Goal: Transaction & Acquisition: Purchase product/service

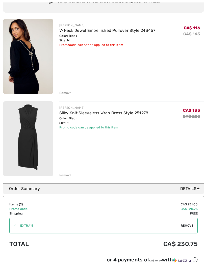
scroll to position [56, 0]
click at [94, 114] on link "Silky Knit Sleeveless Wrap Dress Style 251278" at bounding box center [103, 112] width 89 height 5
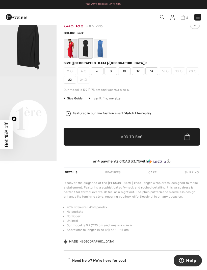
scroll to position [46, 0]
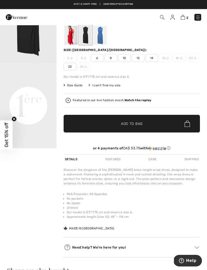
click at [74, 84] on span "Size Guide" at bounding box center [73, 85] width 19 height 5
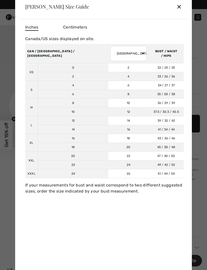
click at [110, 61] on select "AUSTRALIA UK France Germany Spain Italy Japan" at bounding box center [128, 53] width 36 height 15
select select "uk"
click at [179, 12] on div "✕" at bounding box center [178, 6] width 5 height 11
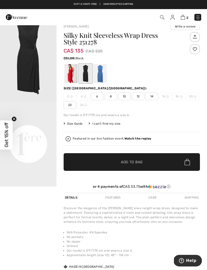
scroll to position [0, 0]
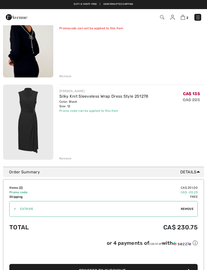
click at [29, 50] on img at bounding box center [28, 39] width 50 height 75
click at [33, 51] on img at bounding box center [28, 39] width 50 height 75
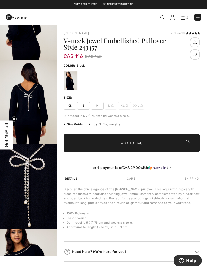
scroll to position [72, 0]
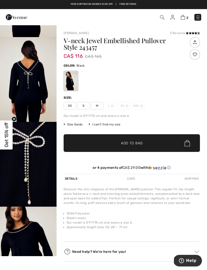
click at [30, 244] on img "4 / 5" at bounding box center [28, 248] width 56 height 85
click at [76, 126] on span "Size Guide" at bounding box center [73, 124] width 19 height 5
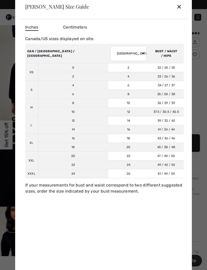
click at [181, 9] on div "✕" at bounding box center [178, 6] width 5 height 11
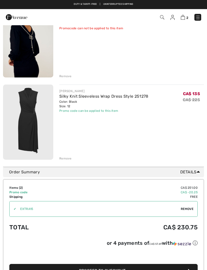
click at [66, 160] on div "Remove" at bounding box center [65, 158] width 12 height 5
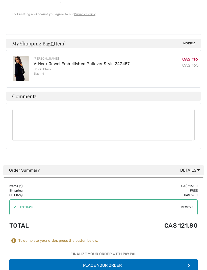
scroll to position [259, 0]
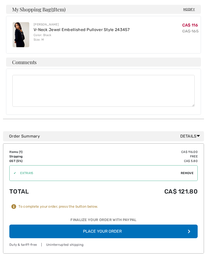
click at [100, 224] on button "Place Your Order" at bounding box center [103, 231] width 188 height 14
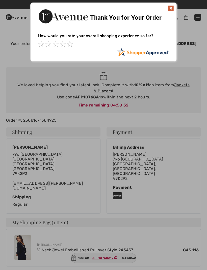
click at [170, 11] on img at bounding box center [171, 8] width 6 height 6
